Goal: Task Accomplishment & Management: Complete application form

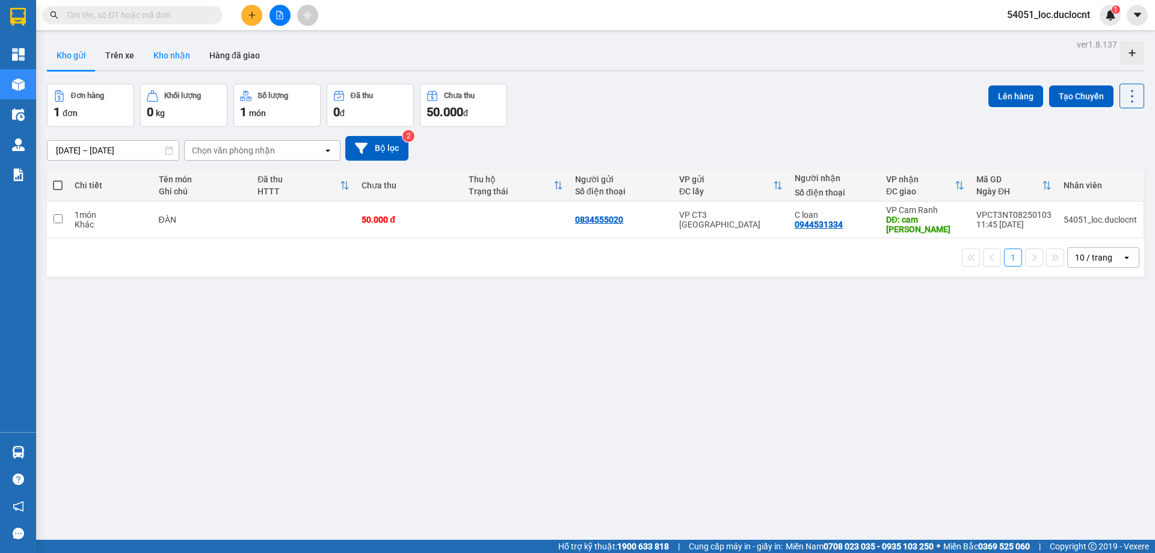
click at [153, 53] on button "Kho nhận" at bounding box center [172, 55] width 56 height 29
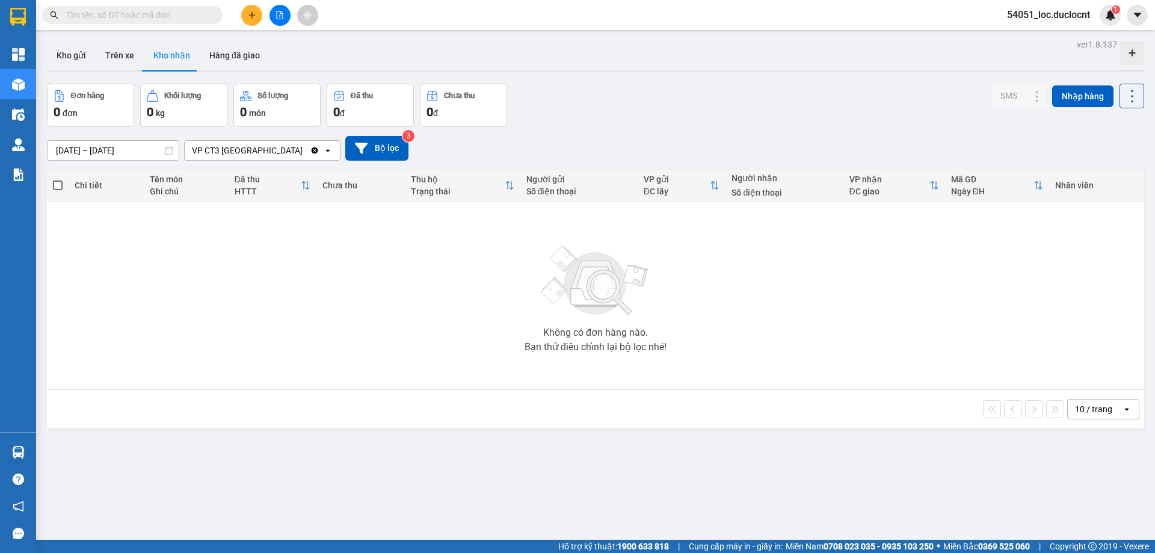
click at [329, 151] on icon "open" at bounding box center [328, 151] width 10 height 10
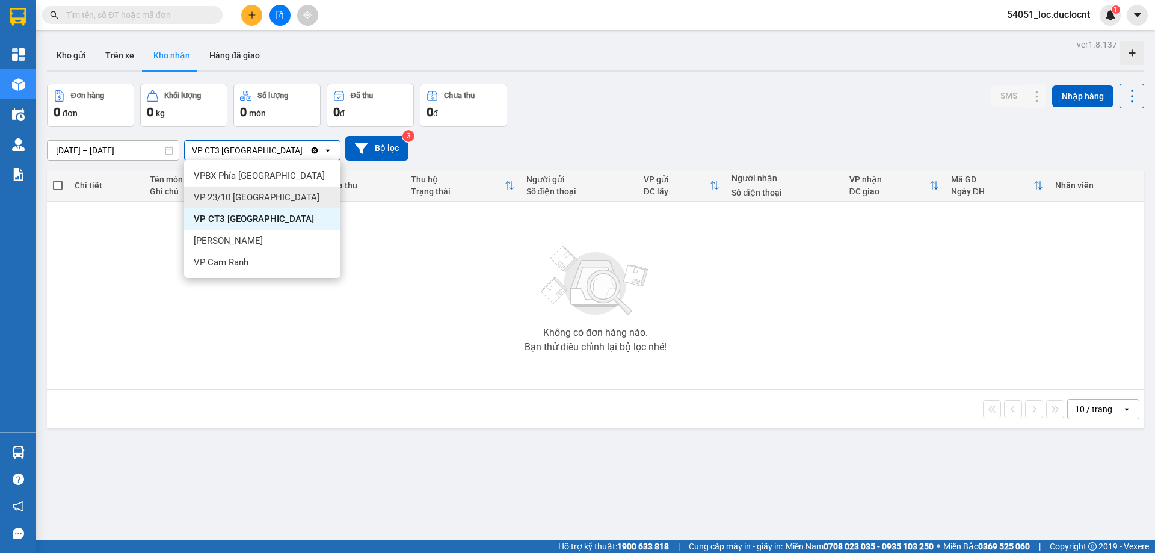
click at [274, 196] on span "VP 23/10 [GEOGRAPHIC_DATA]" at bounding box center [257, 197] width 126 height 12
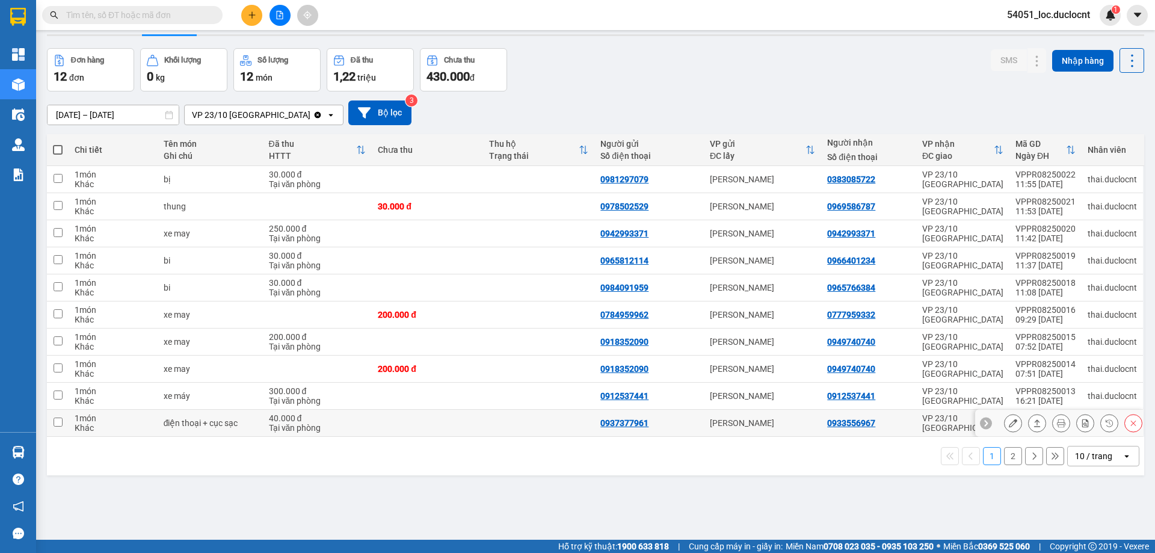
scroll to position [55, 0]
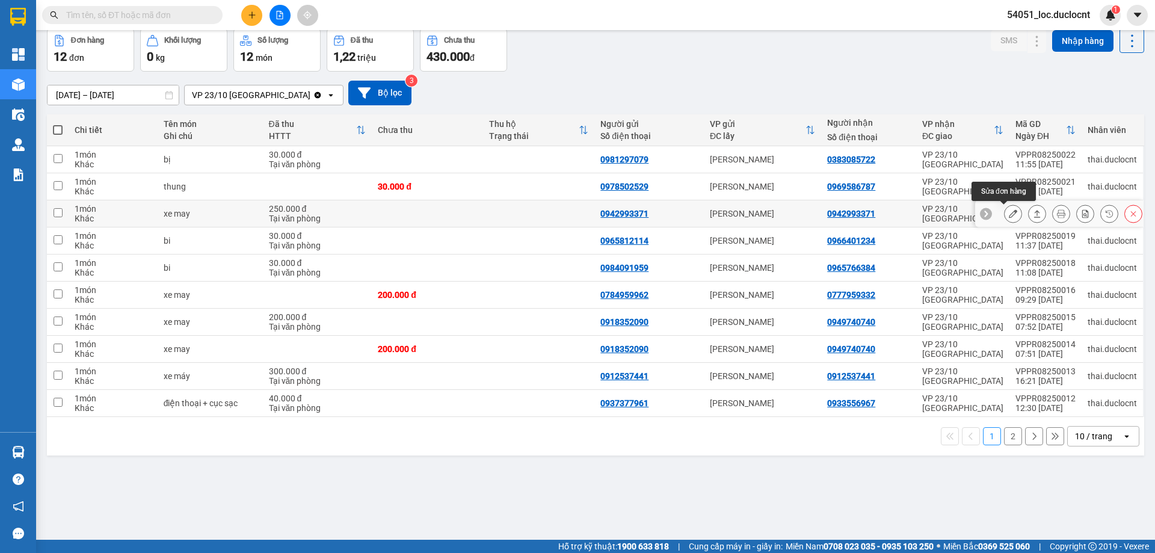
click at [1009, 215] on button at bounding box center [1013, 213] width 17 height 21
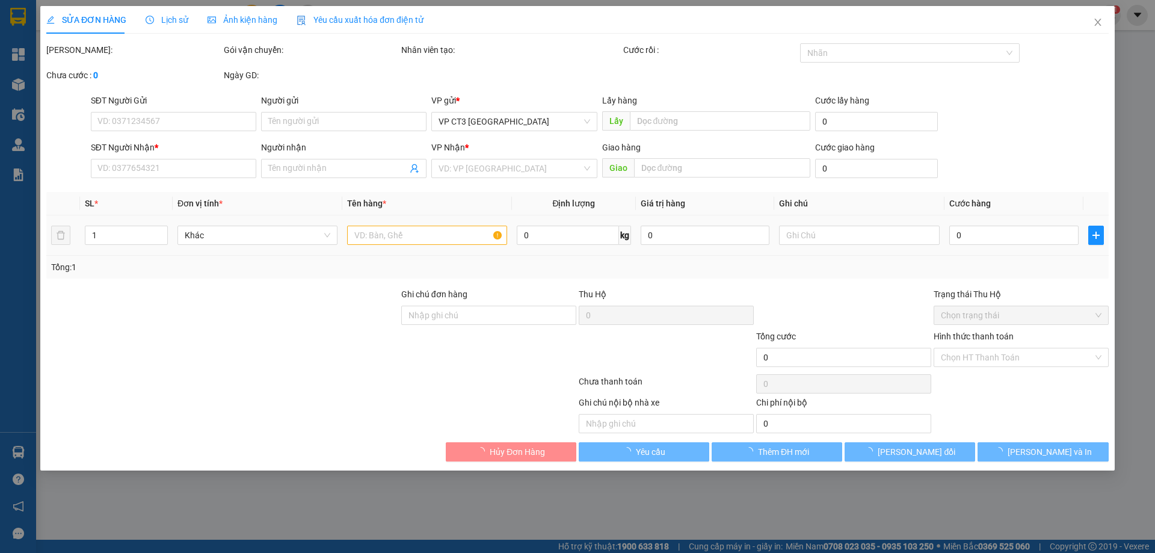
type input "0942993371"
type input "250.000"
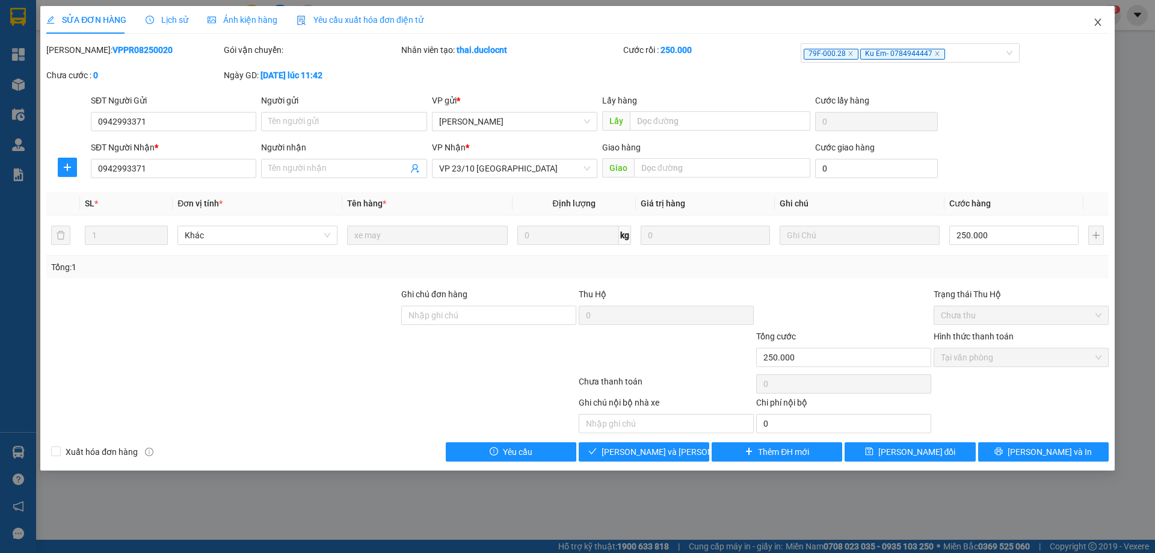
click at [1099, 26] on icon "close" at bounding box center [1098, 22] width 10 height 10
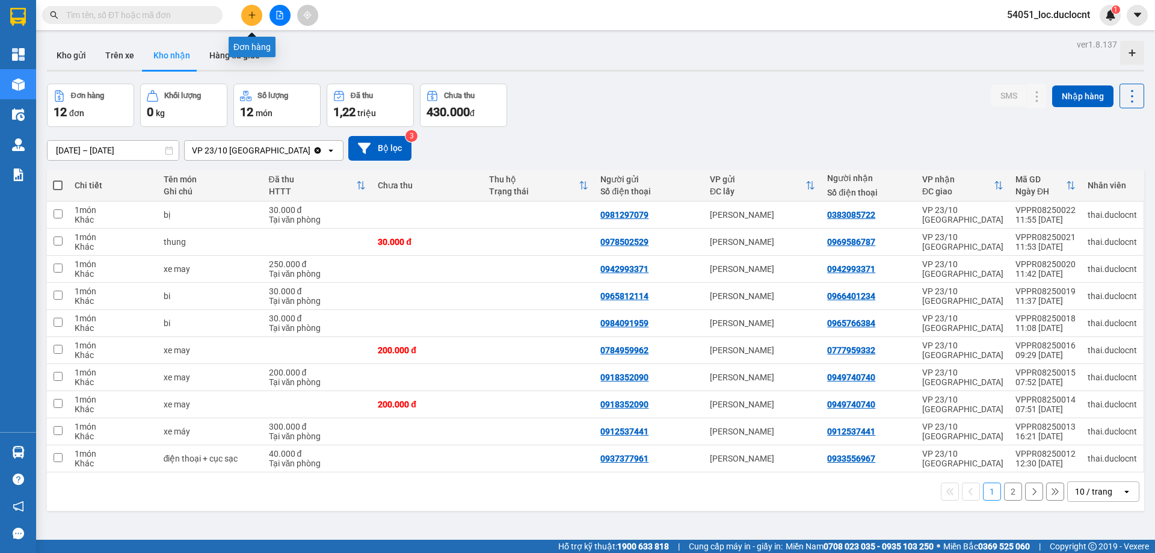
click at [253, 13] on icon "plus" at bounding box center [252, 15] width 8 height 8
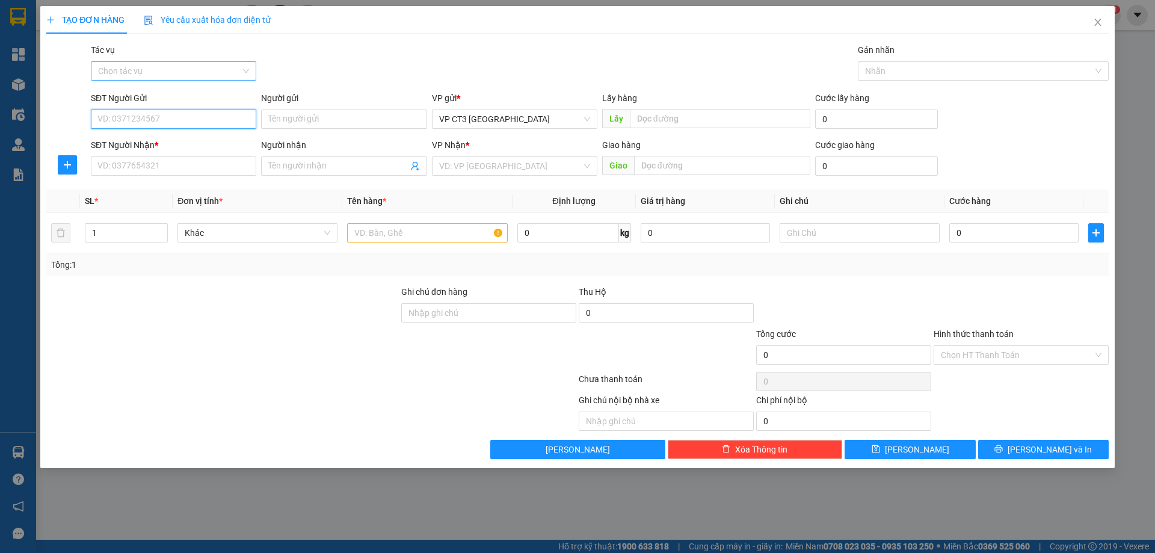
click at [248, 67] on div "Chọn tác vụ" at bounding box center [173, 70] width 165 height 19
click at [202, 122] on div "Nhập hàng kho nhận" at bounding box center [173, 114] width 165 height 19
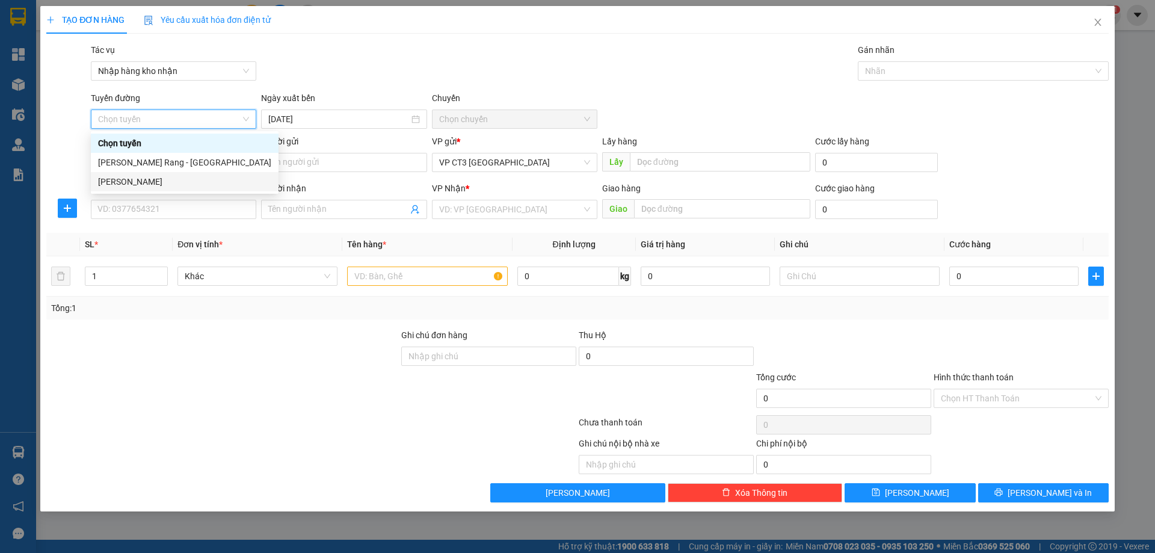
click at [196, 187] on div "[PERSON_NAME]" at bounding box center [184, 181] width 173 height 13
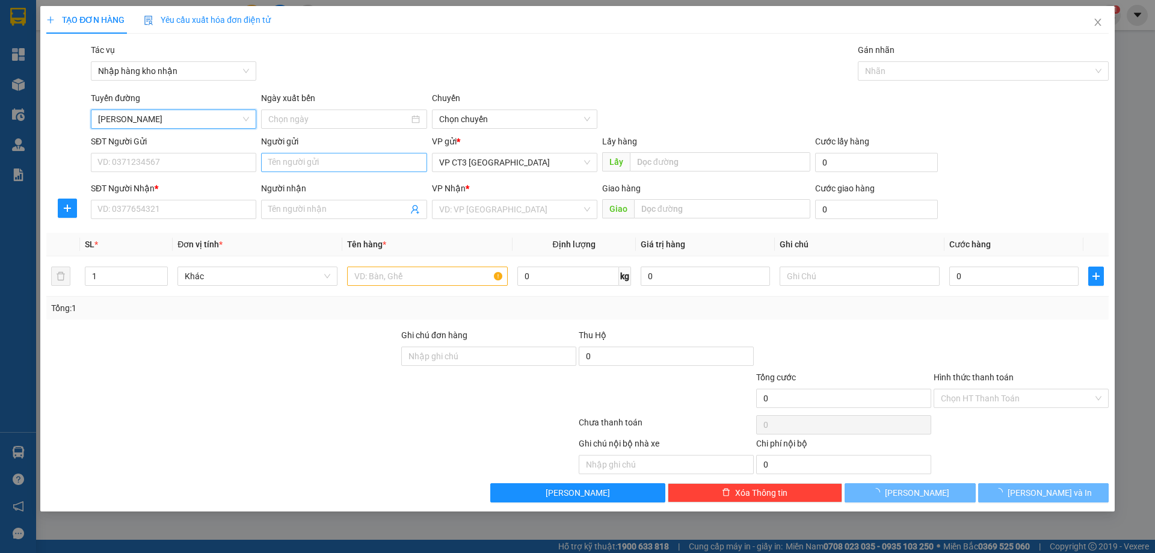
type input "[DATE]"
click at [492, 114] on span "04:30" at bounding box center [514, 119] width 151 height 18
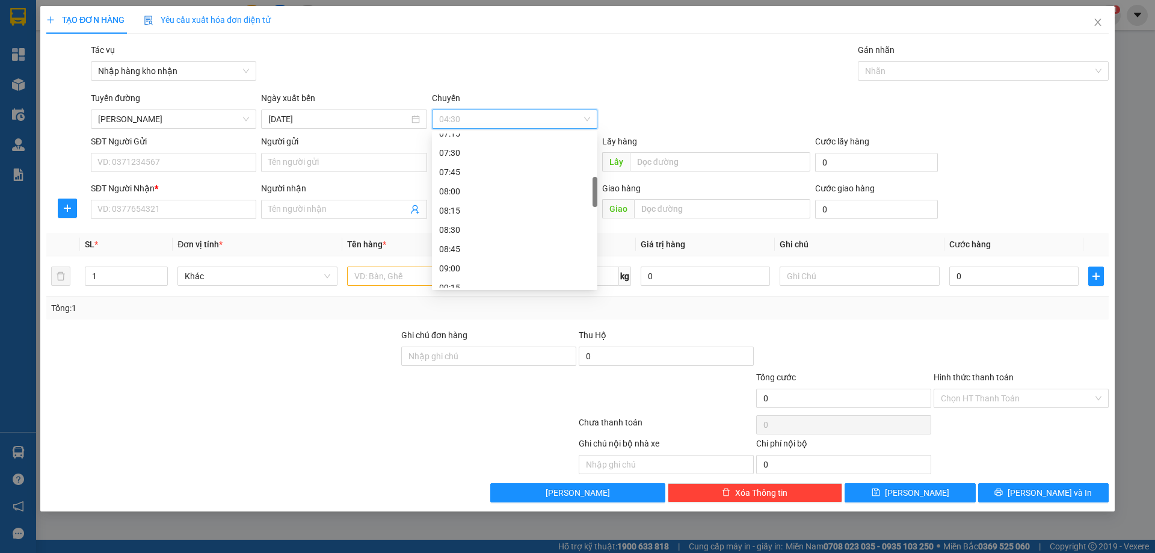
scroll to position [361, 0]
click at [472, 247] on div "10:15" at bounding box center [514, 244] width 151 height 13
click at [885, 70] on div at bounding box center [977, 71] width 233 height 14
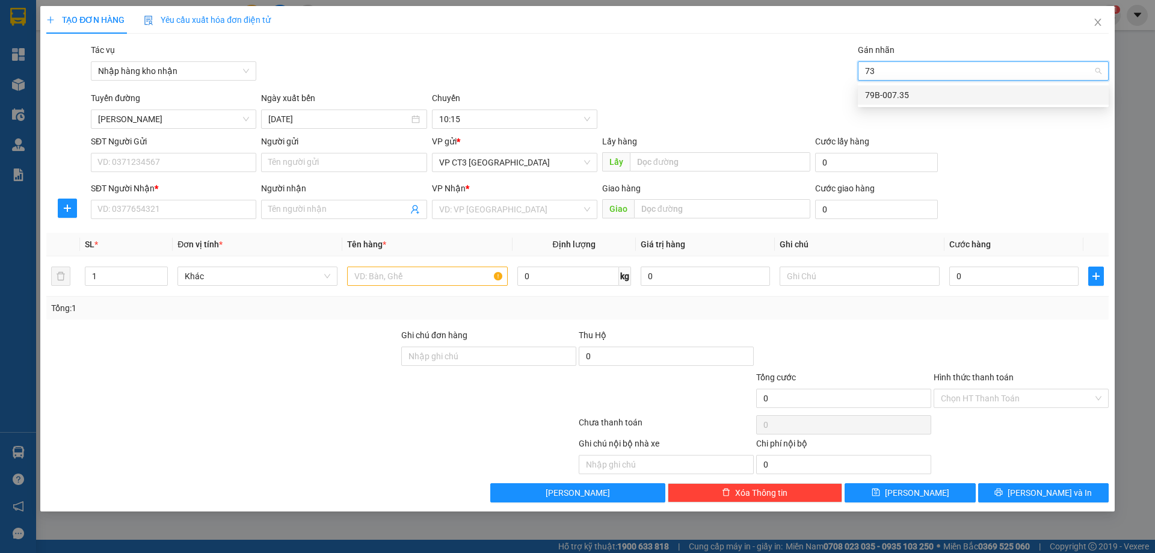
type input "735"
click at [897, 97] on div "79B-007.35" at bounding box center [983, 94] width 237 height 13
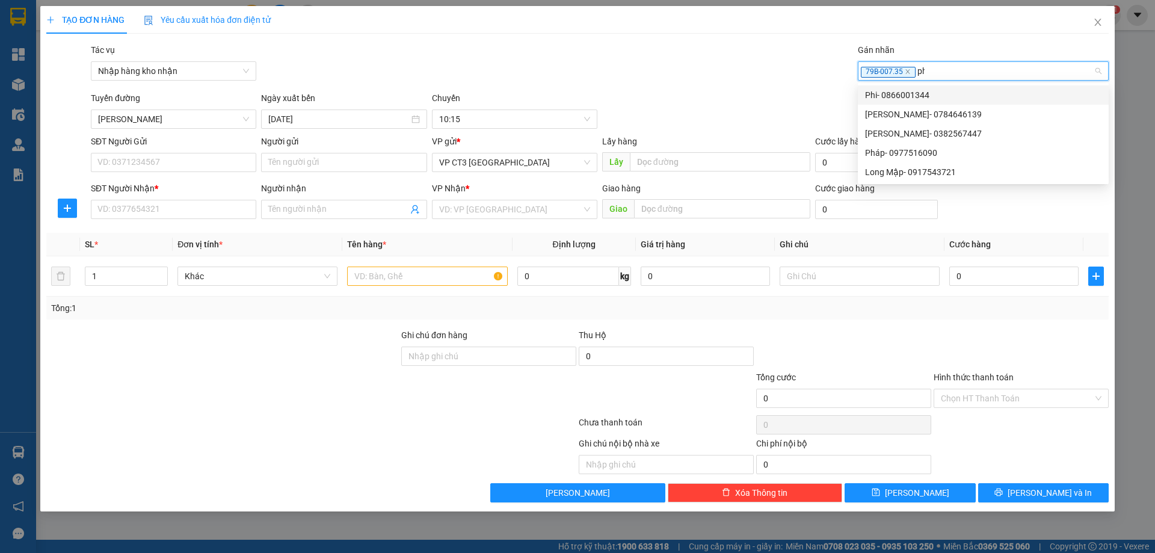
type input "phi"
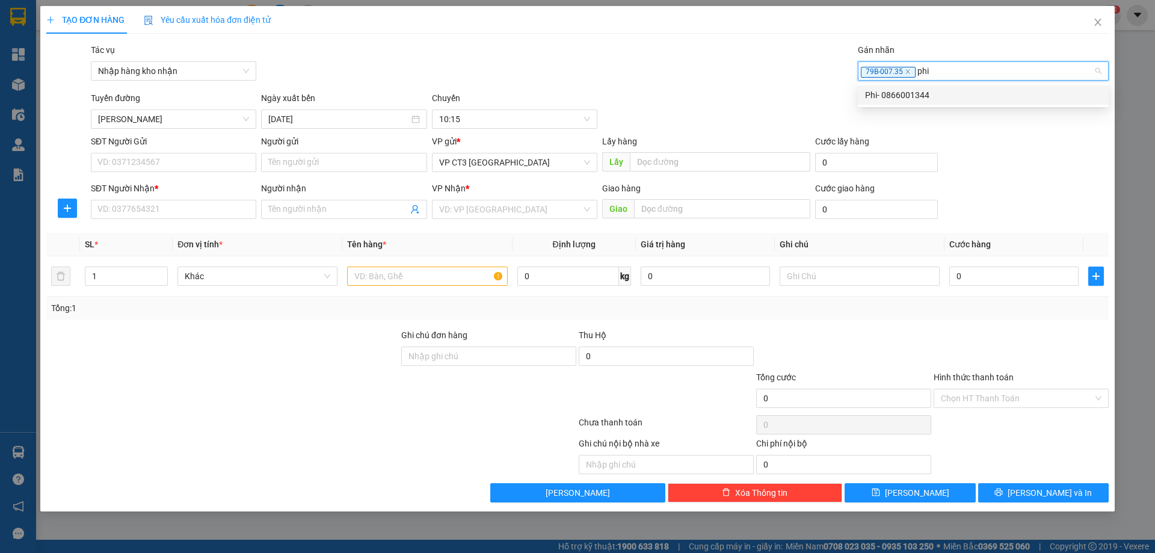
click at [897, 96] on div "Phi- 0866001344" at bounding box center [983, 94] width 237 height 13
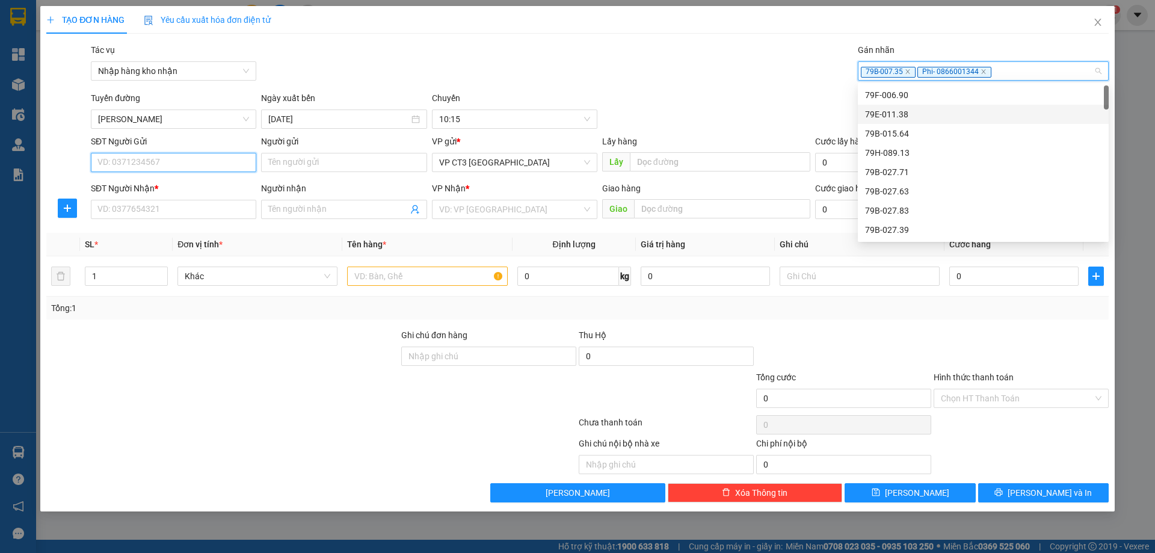
click at [226, 165] on input "SĐT Người Gửi" at bounding box center [173, 162] width 165 height 19
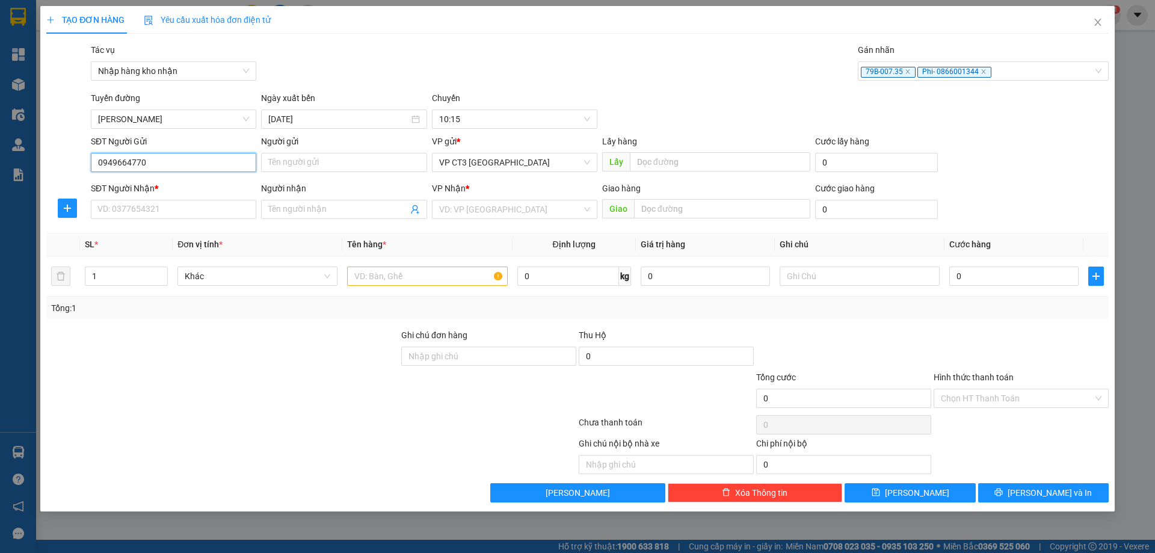
type input "0949664770"
drag, startPoint x: 207, startPoint y: 159, endPoint x: 86, endPoint y: 165, distance: 121.1
click at [86, 165] on div "SĐT Người Gửi 0949664770 0949664770 Người gửi Tên người gửi VP gửi * VP CT3 [GE…" at bounding box center [577, 156] width 1065 height 42
click at [345, 168] on input "Người gửi" at bounding box center [343, 162] width 165 height 19
type input "H"
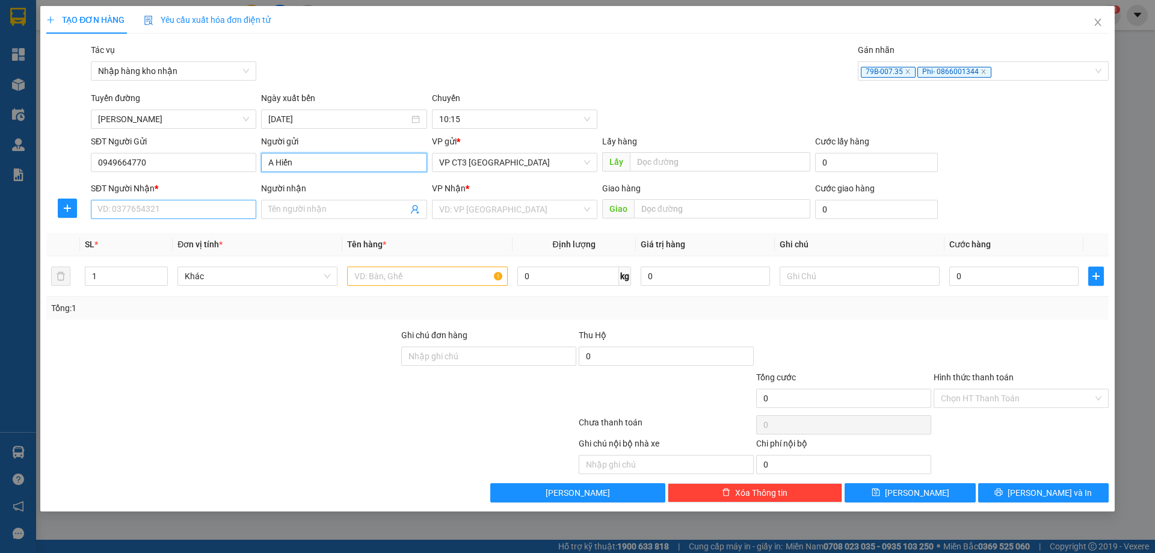
type input "A Hiến"
click at [235, 200] on input "SĐT Người Nhận *" at bounding box center [173, 209] width 165 height 19
type input "0386165549"
click at [333, 201] on span at bounding box center [343, 209] width 165 height 19
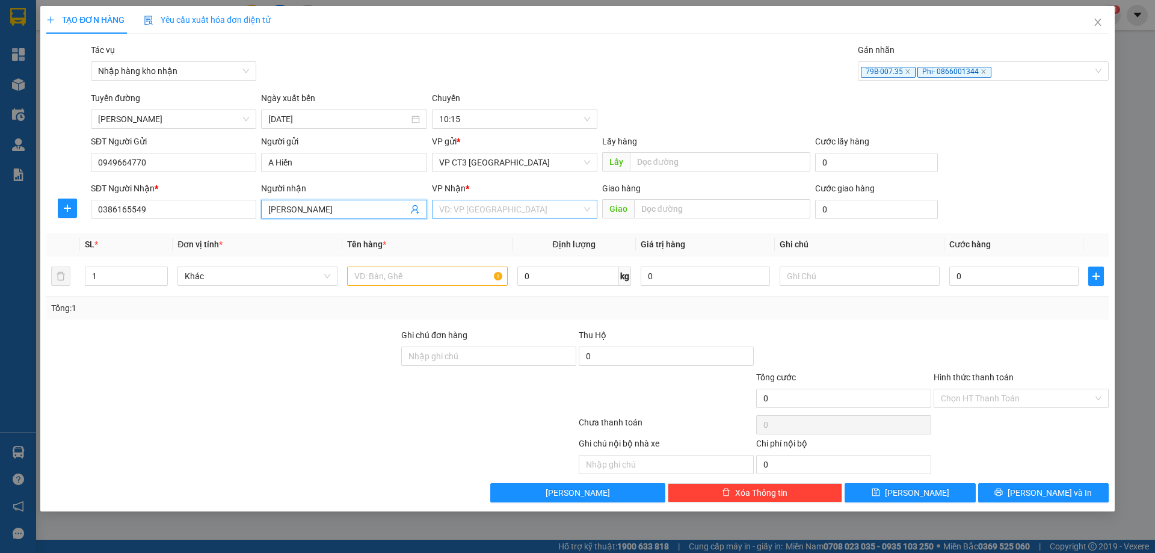
type input "[PERSON_NAME]"
click at [478, 200] on input "search" at bounding box center [510, 209] width 143 height 18
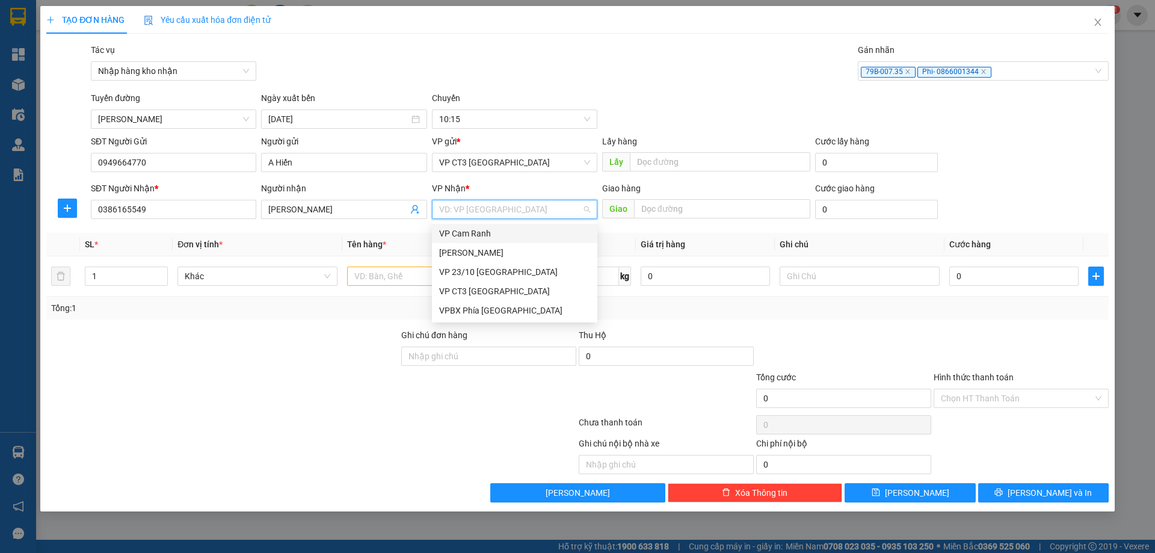
click at [484, 231] on div "VP Cam Ranh" at bounding box center [514, 233] width 151 height 13
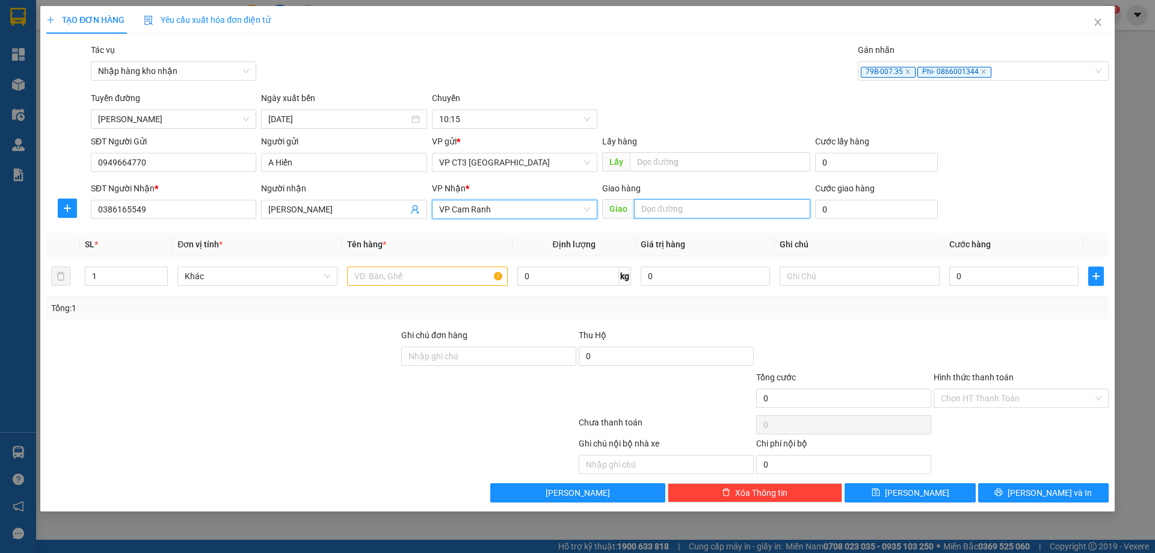
click at [661, 209] on input "text" at bounding box center [722, 208] width 176 height 19
type input "Mỹ Ca"
click at [430, 270] on input "text" at bounding box center [427, 276] width 160 height 19
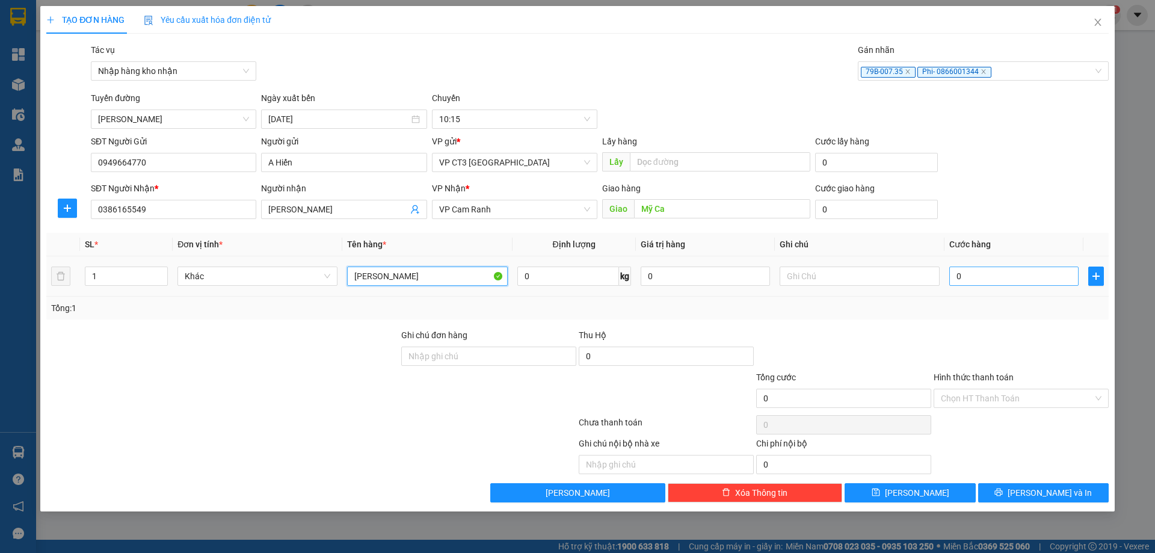
type input "[PERSON_NAME]"
click at [1003, 279] on input "0" at bounding box center [1014, 276] width 129 height 19
type input "1"
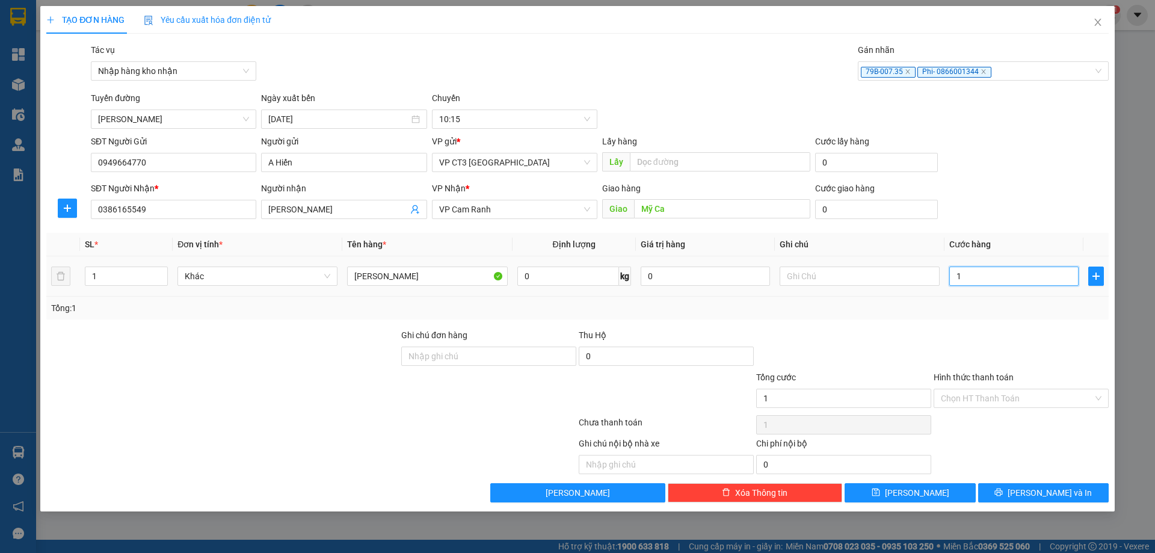
type input "10"
type input "100"
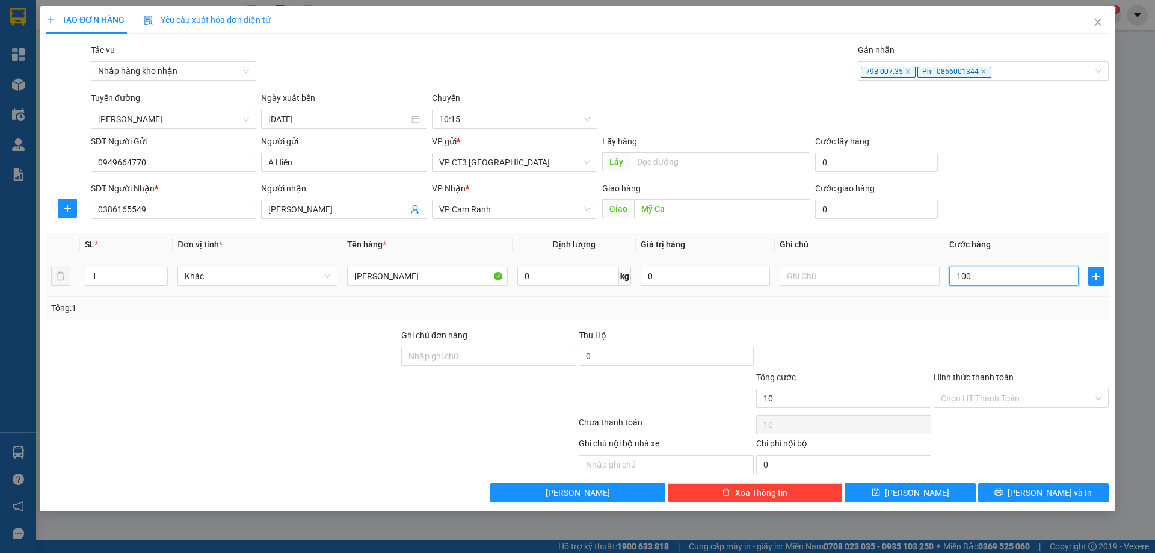
type input "100"
type input "1.000"
type input "10.000"
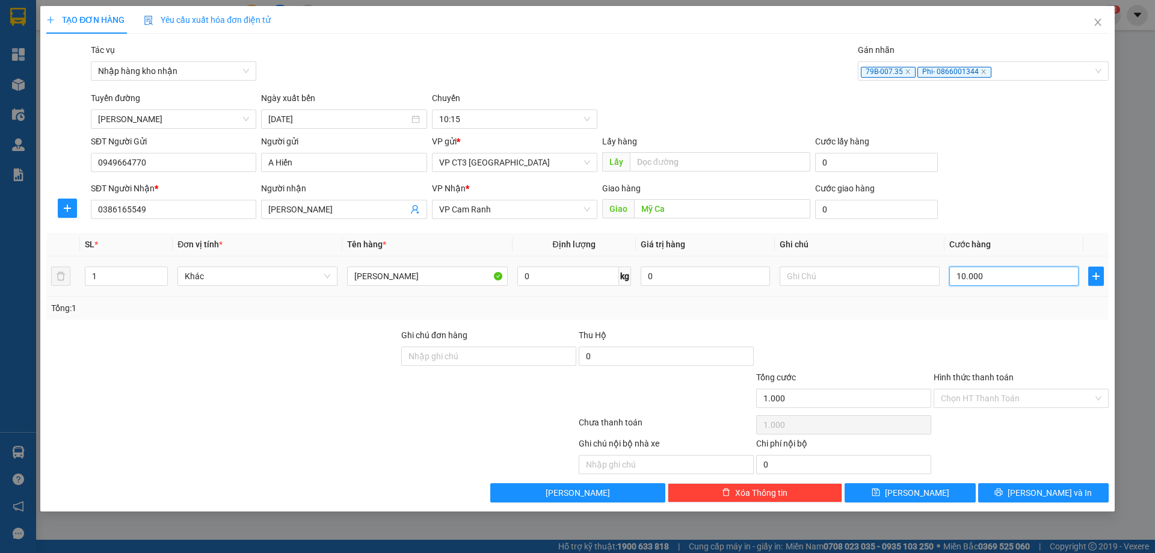
type input "10.000"
type input "100.000"
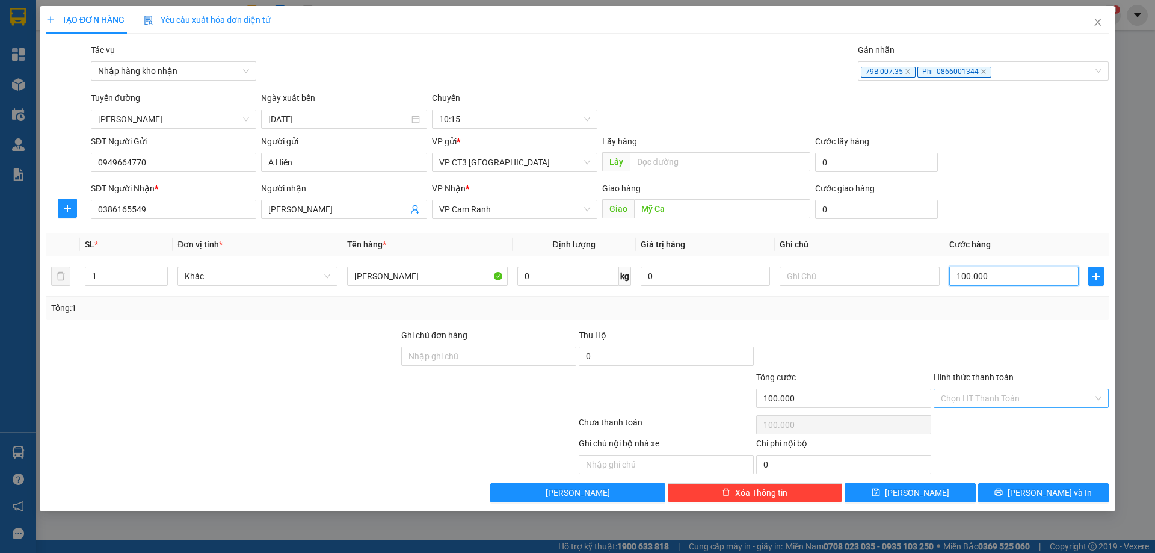
type input "100.000"
click at [1003, 393] on input "Hình thức thanh toán" at bounding box center [1017, 398] width 152 height 18
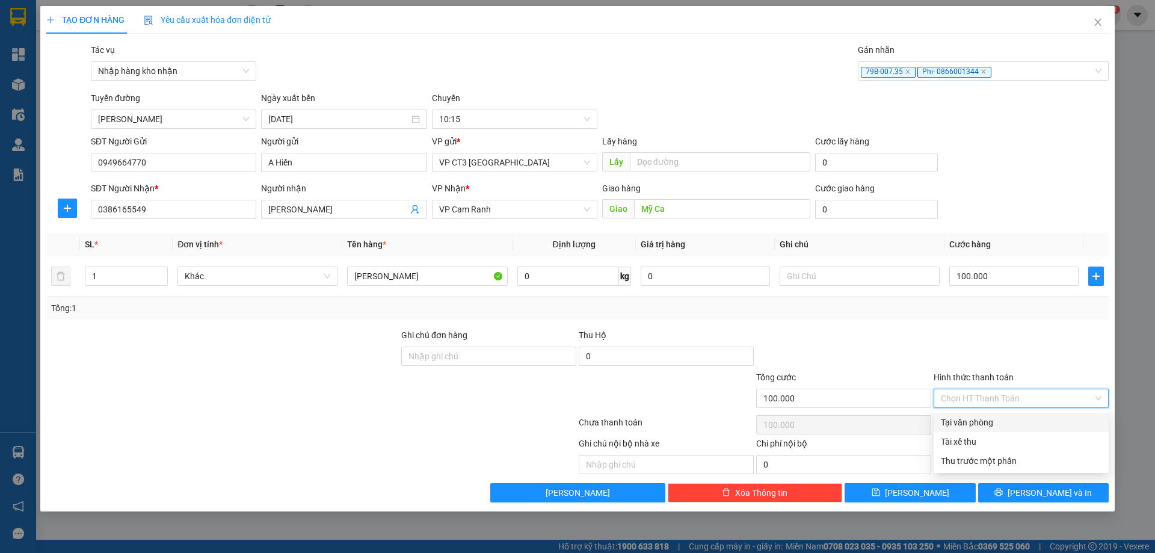
click at [1034, 320] on div "Transit Pickup Surcharge Ids Transit Deliver Surcharge Ids Transit Deliver Surc…" at bounding box center [577, 272] width 1063 height 459
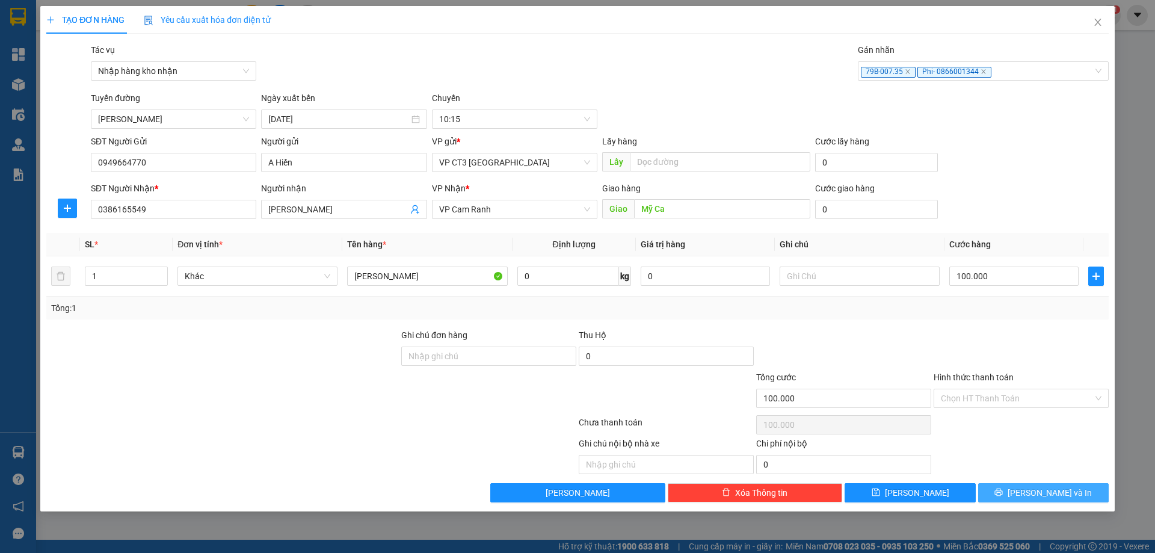
click at [1050, 490] on span "[PERSON_NAME] và In" at bounding box center [1050, 492] width 84 height 13
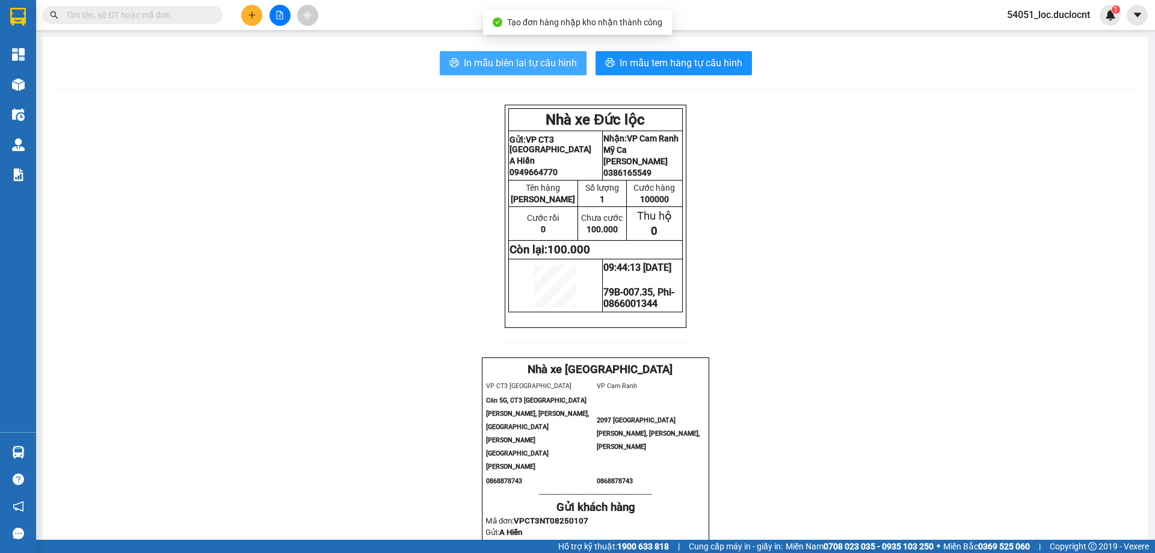
click at [549, 69] on span "In mẫu biên lai tự cấu hình" at bounding box center [520, 62] width 113 height 15
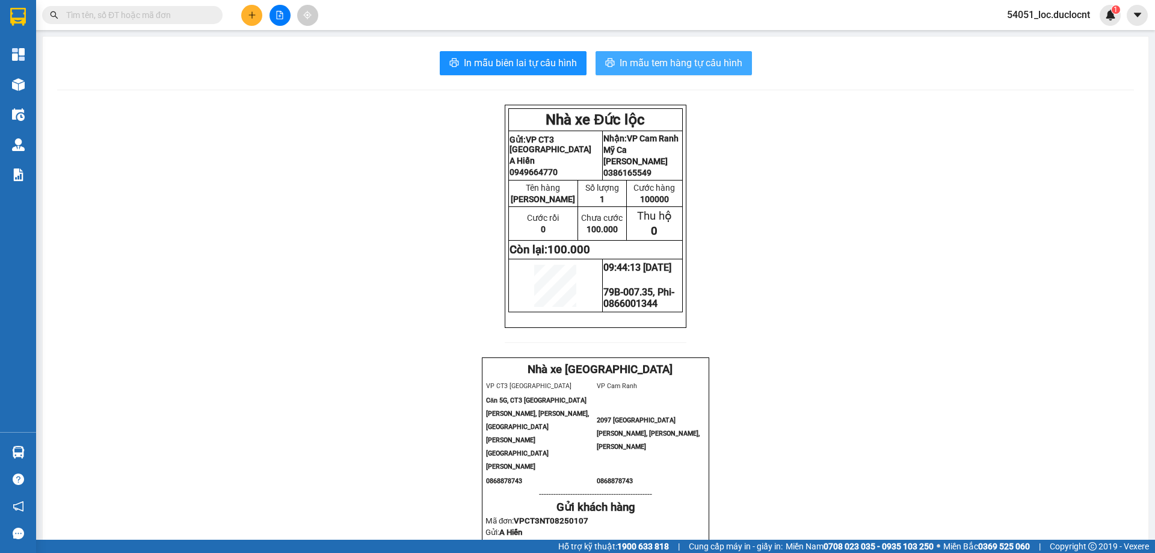
click at [707, 58] on span "In mẫu tem hàng tự cấu hình" at bounding box center [681, 62] width 123 height 15
